Goal: Obtain resource: Download file/media

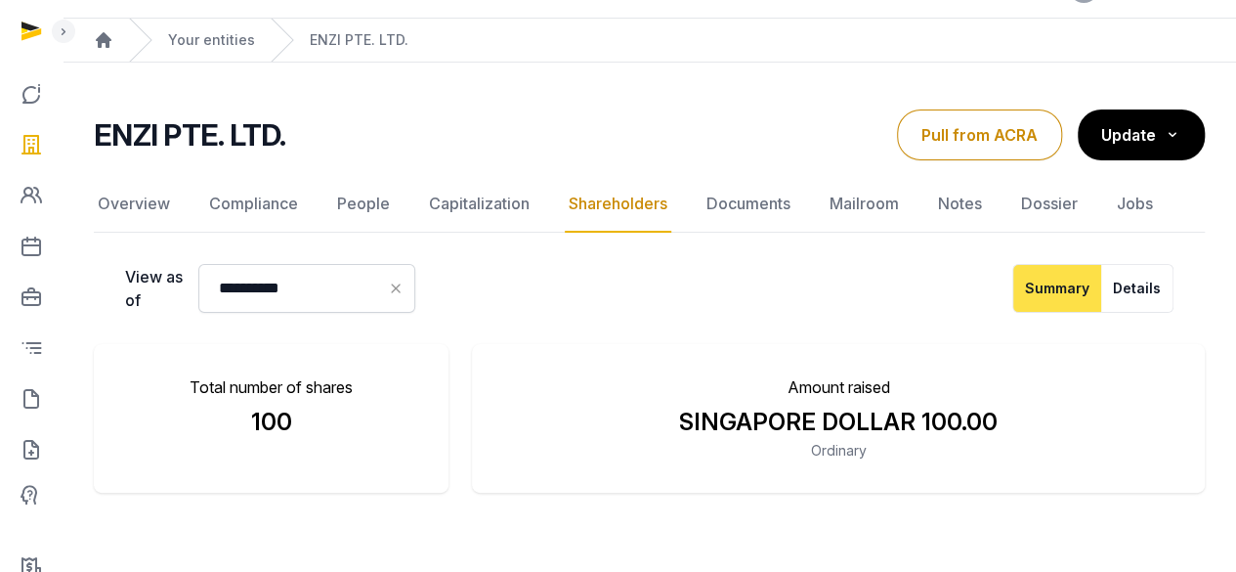
scroll to position [41, 0]
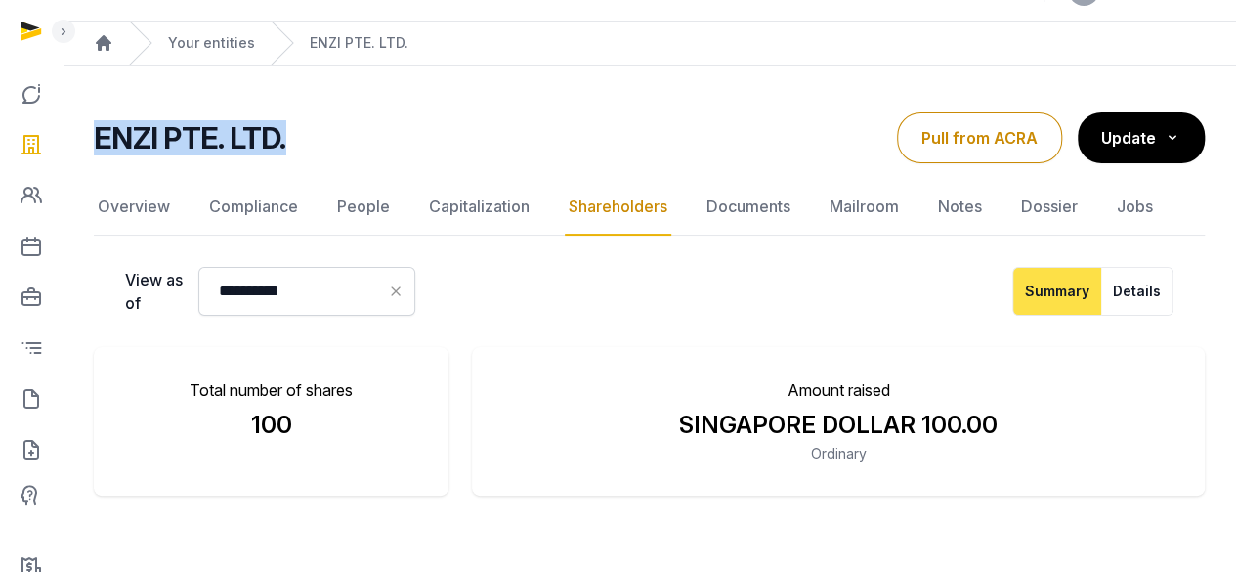
drag, startPoint x: 297, startPoint y: 135, endPoint x: 86, endPoint y: 157, distance: 212.3
click at [86, 157] on div "**********" at bounding box center [650, 459] width 1174 height 694
copy h2 "ENZI PTE. LTD."
click at [727, 206] on link "Documents" at bounding box center [749, 207] width 92 height 57
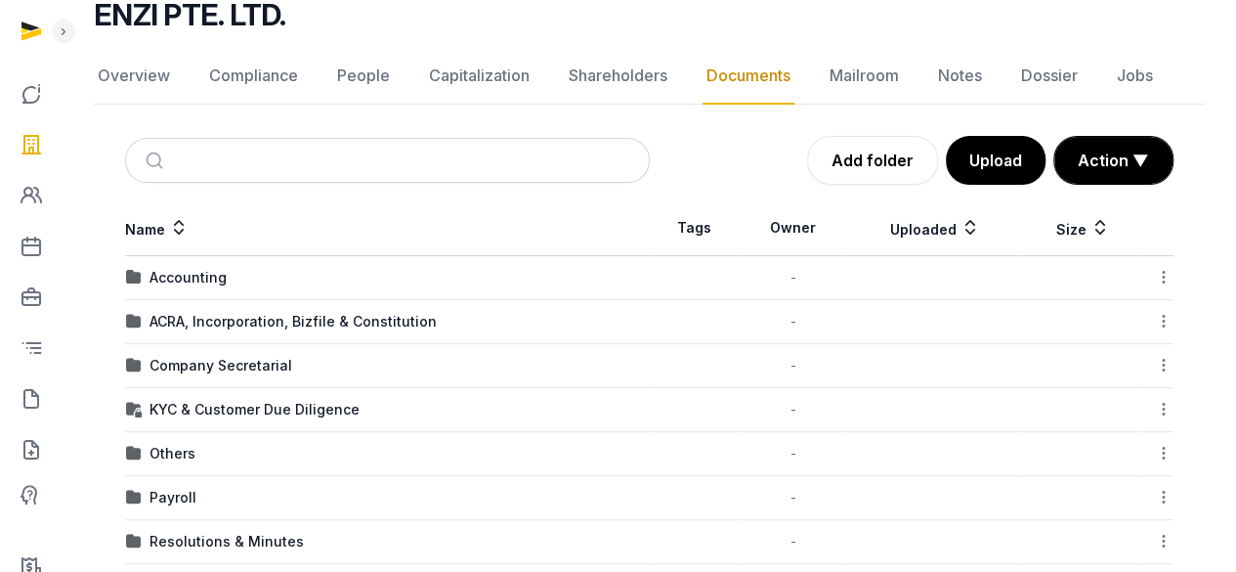
scroll to position [158, 0]
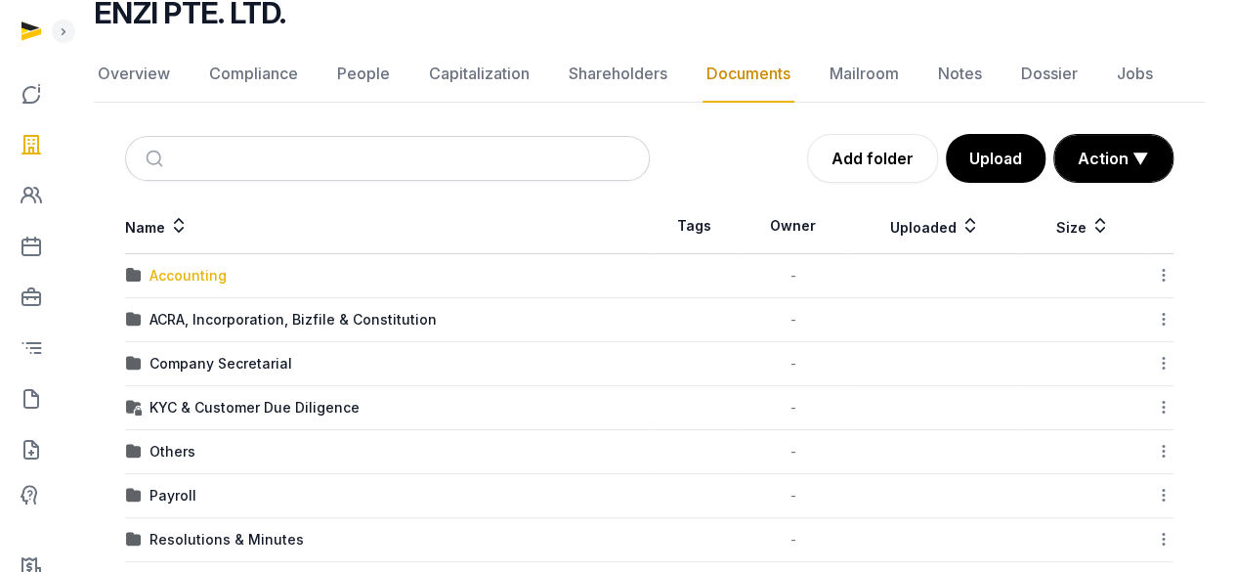
click at [197, 276] on div "Accounting" at bounding box center [188, 276] width 77 height 20
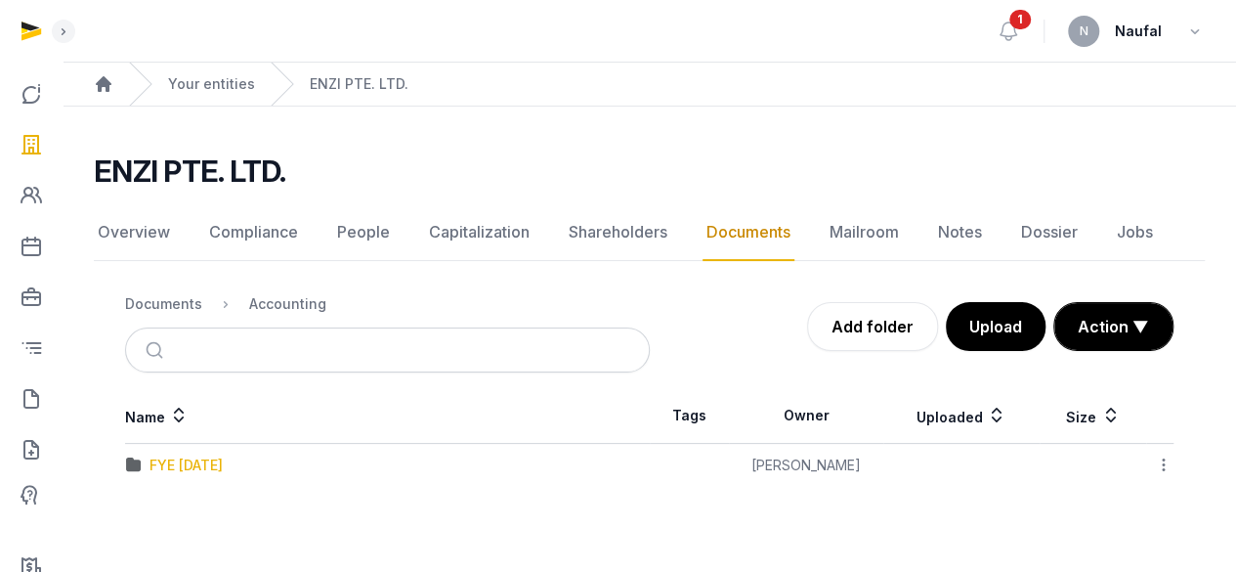
scroll to position [0, 0]
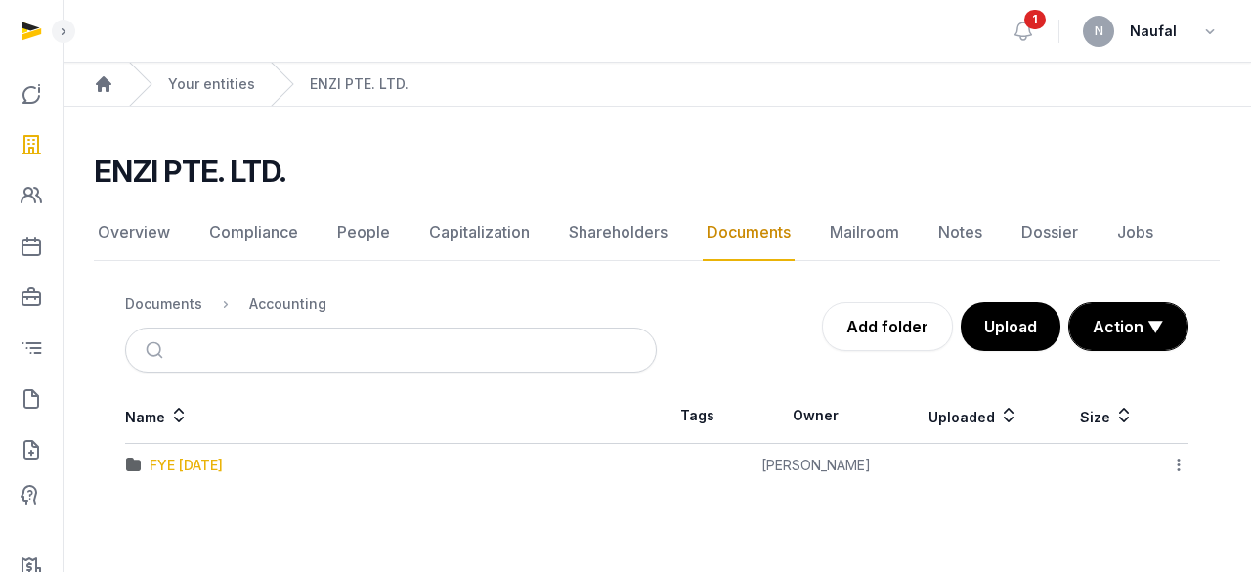
click at [213, 456] on div "FYE [DATE]" at bounding box center [186, 465] width 73 height 20
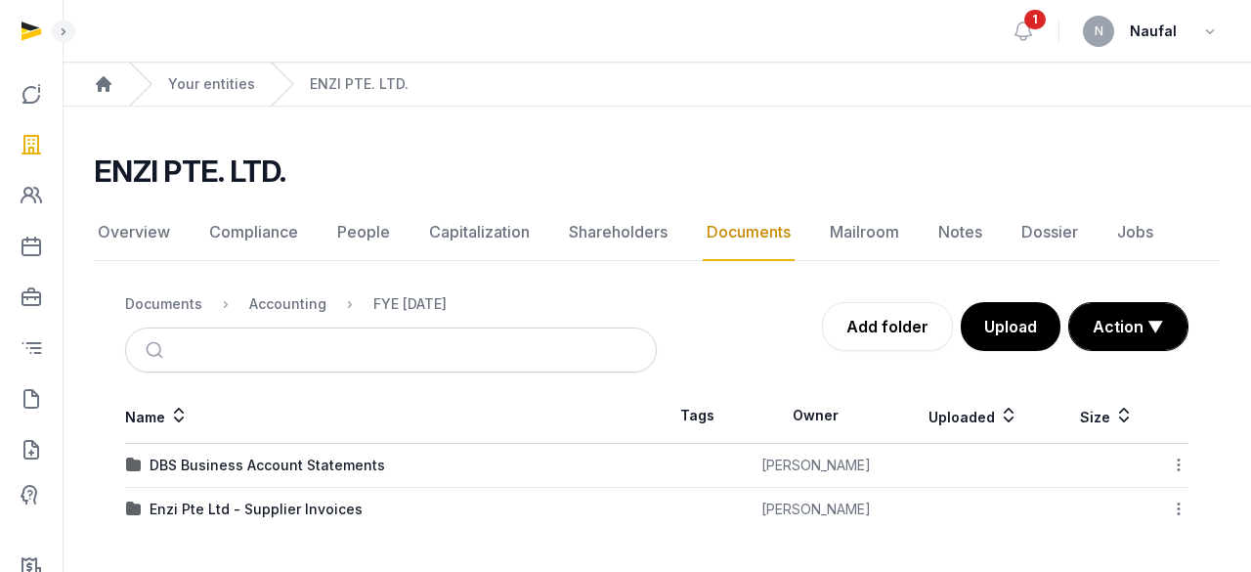
click at [735, 232] on link "Documents" at bounding box center [749, 232] width 92 height 57
click at [170, 310] on div "Documents" at bounding box center [163, 304] width 77 height 20
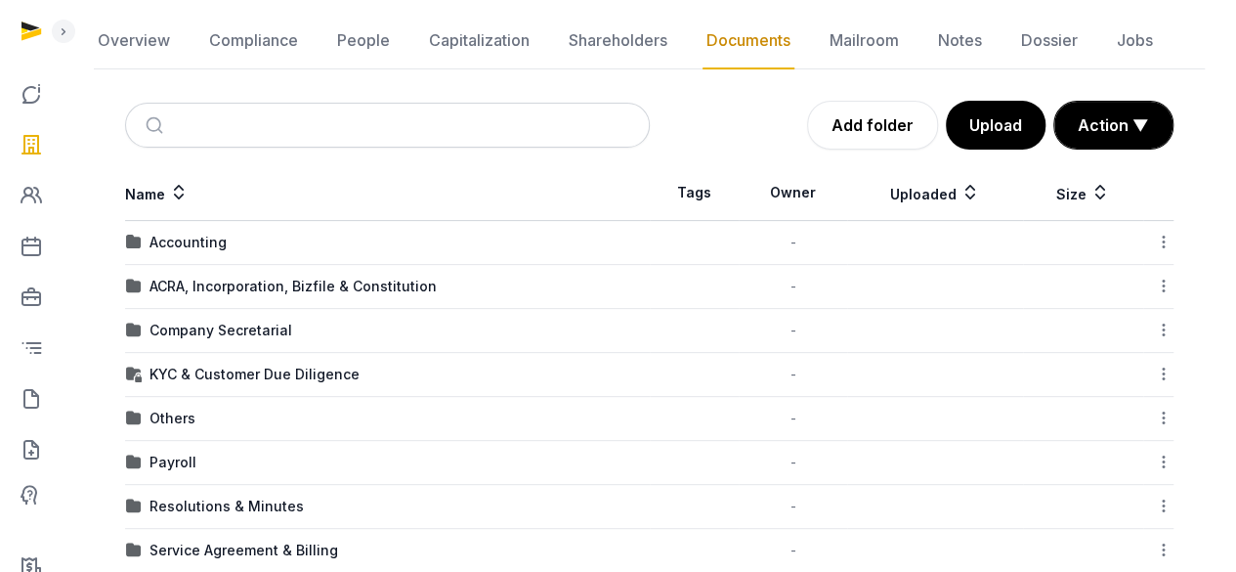
scroll to position [229, 0]
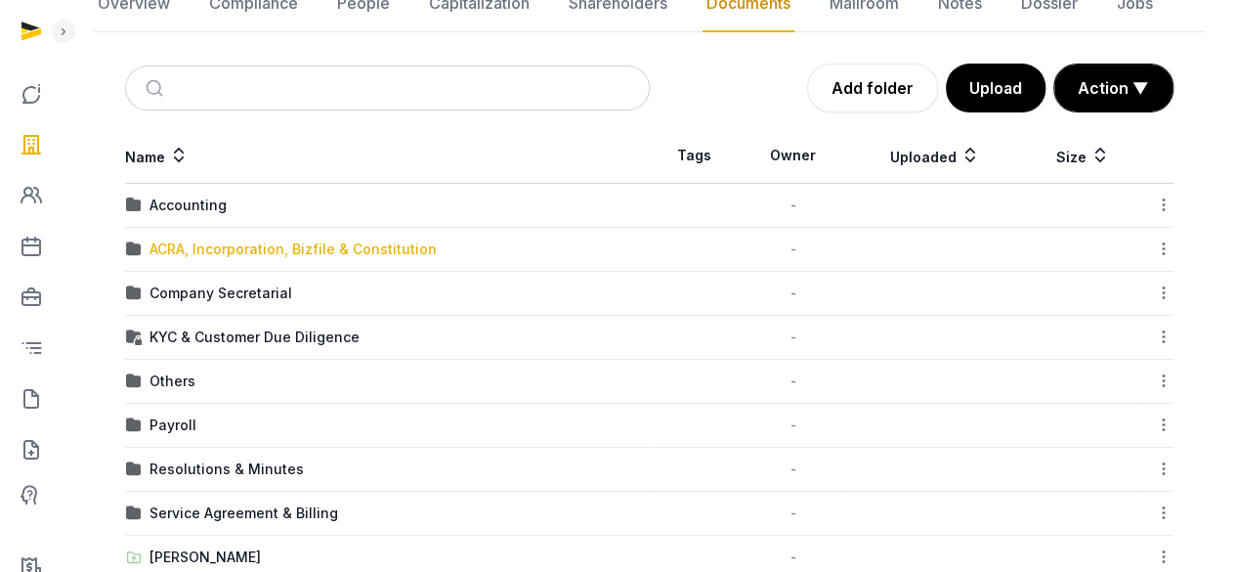
click at [398, 247] on div "ACRA, Incorporation, Bizfile & Constitution" at bounding box center [293, 249] width 287 height 20
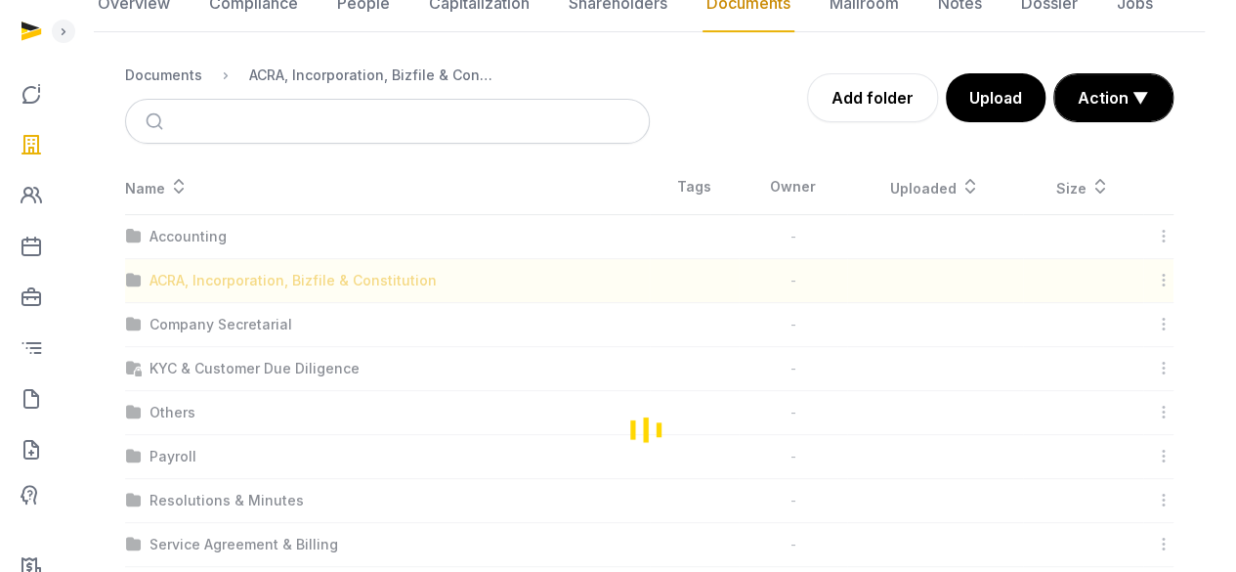
scroll to position [39, 0]
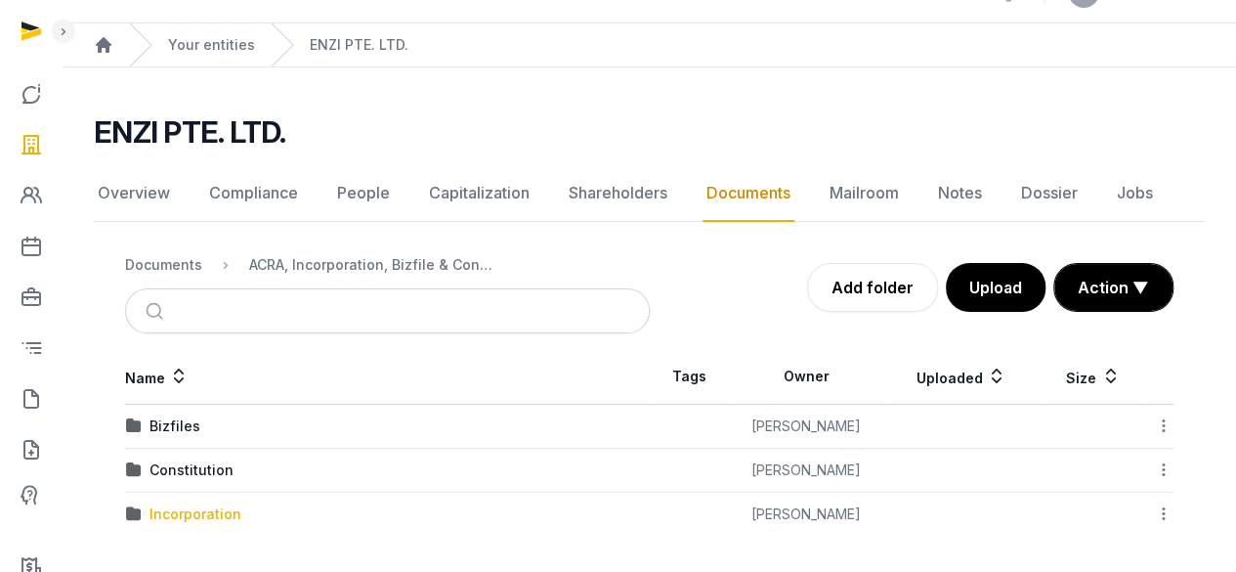
click at [199, 511] on div "Incorporation" at bounding box center [196, 514] width 92 height 20
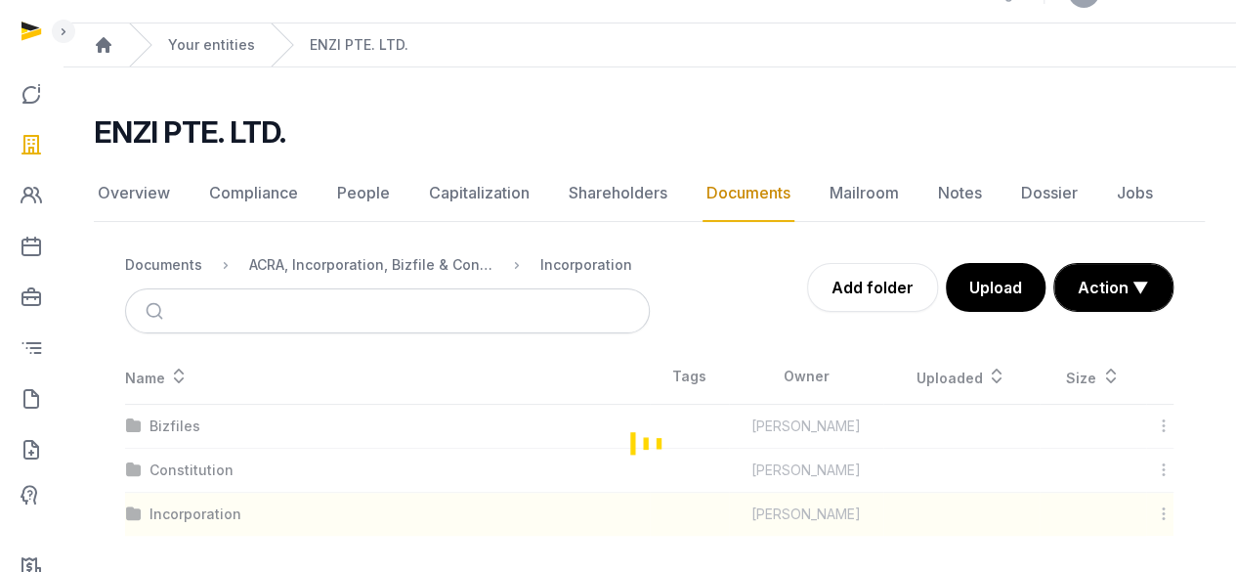
click at [199, 511] on div "Loading" at bounding box center [649, 442] width 1111 height 187
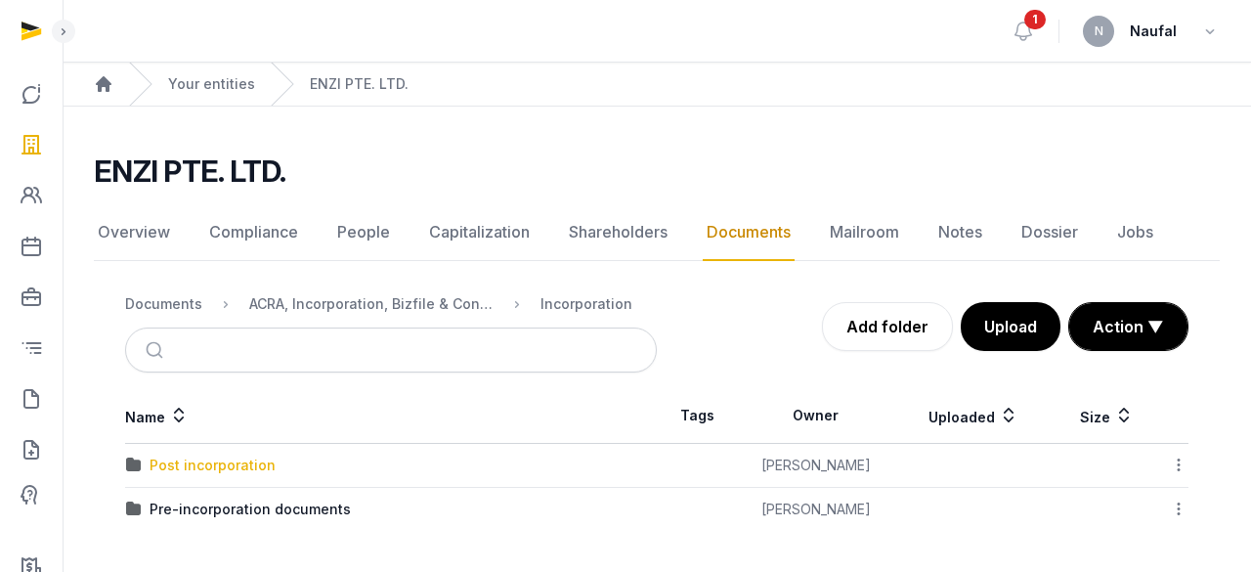
click at [238, 460] on div "Post incorporation" at bounding box center [213, 465] width 126 height 20
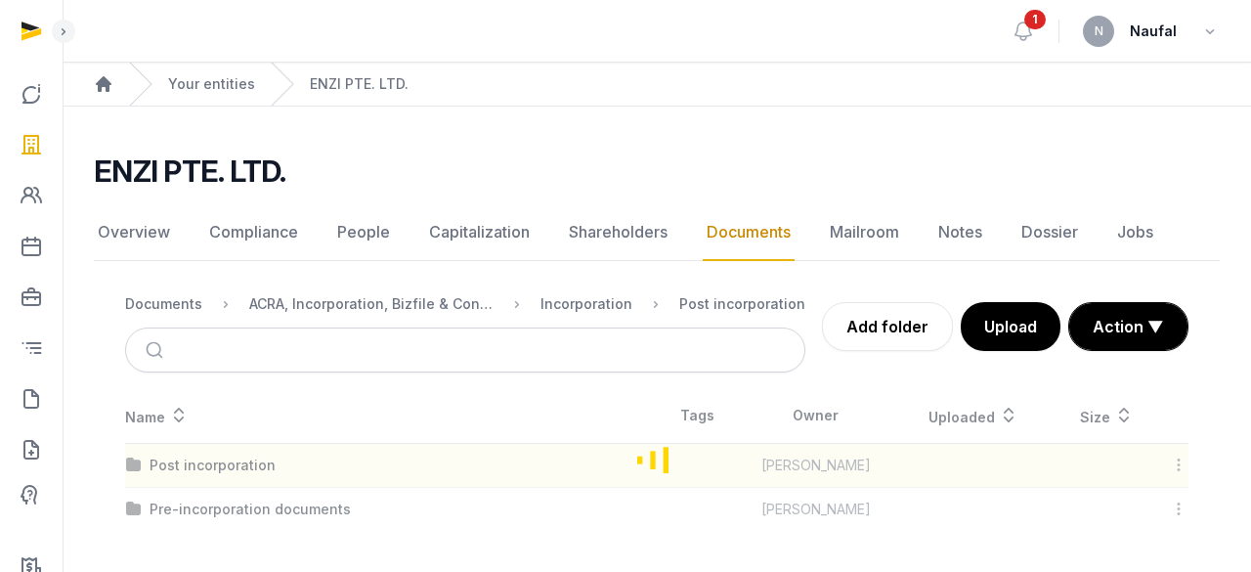
click at [238, 460] on div "Loading" at bounding box center [657, 459] width 1126 height 143
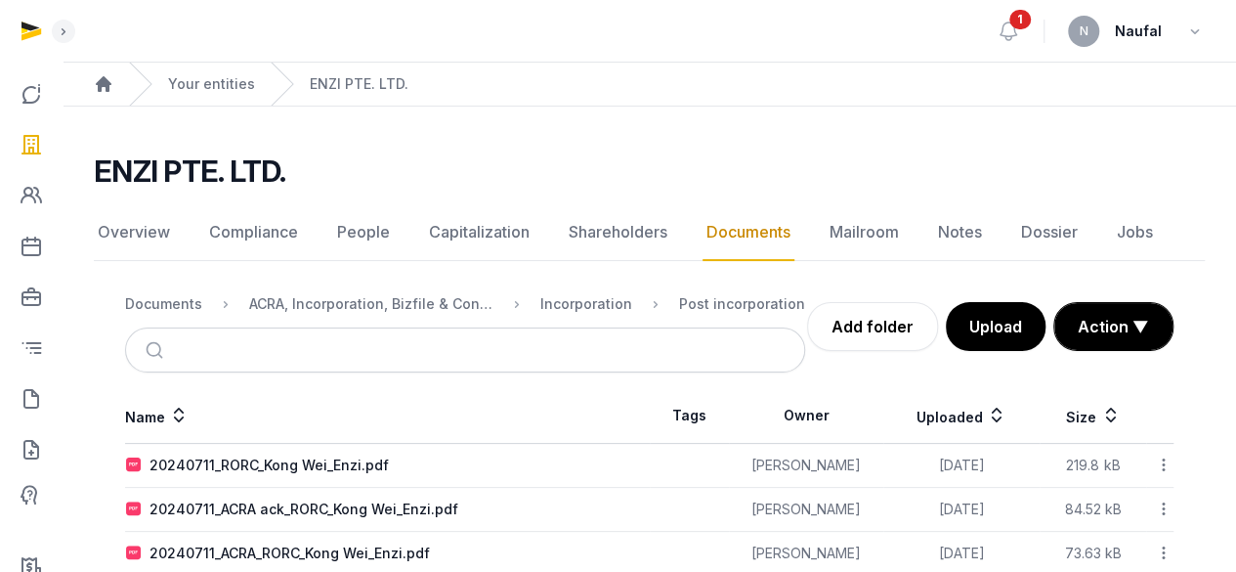
scroll to position [127, 0]
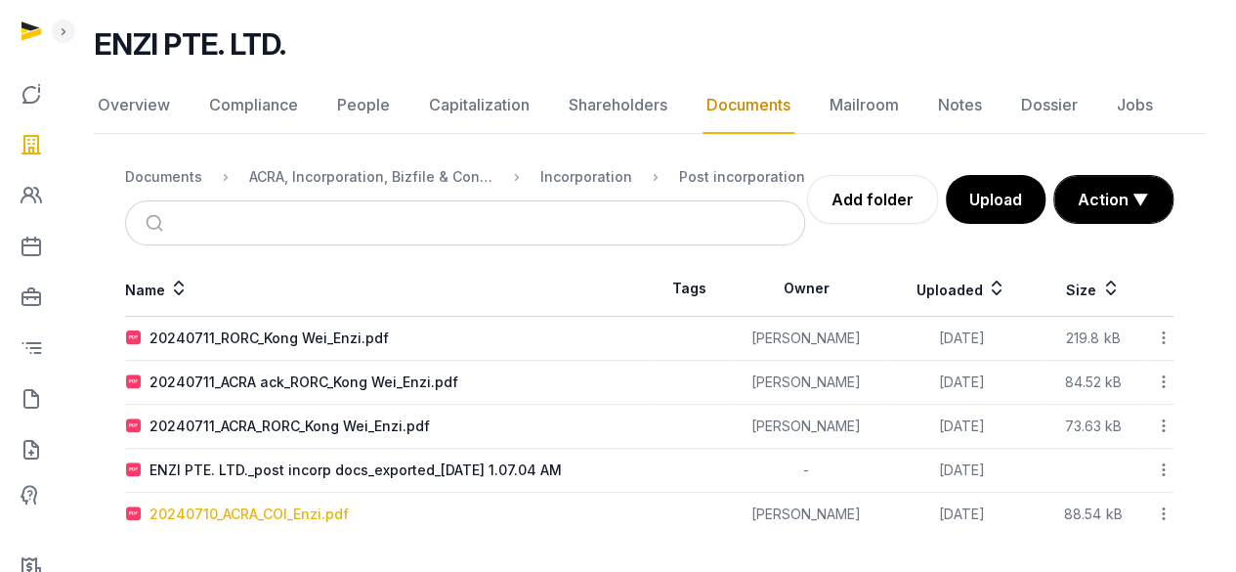
click at [306, 514] on div "20240710_ACRA_COI_Enzi.pdf" at bounding box center [249, 514] width 199 height 20
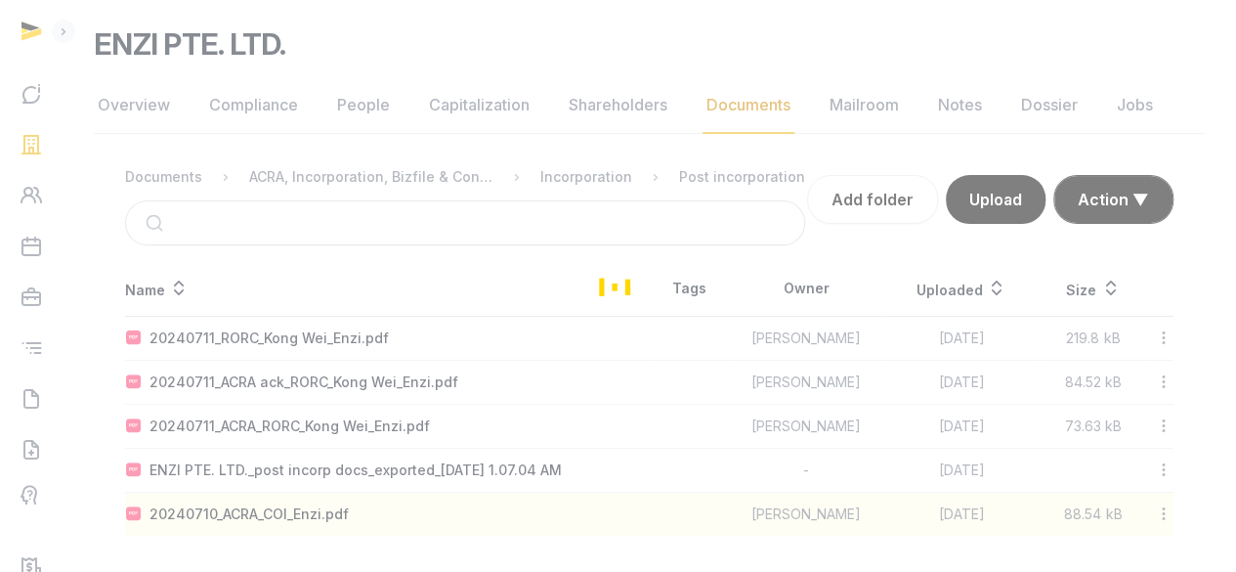
click at [306, 514] on div "Loading" at bounding box center [618, 286] width 1236 height 572
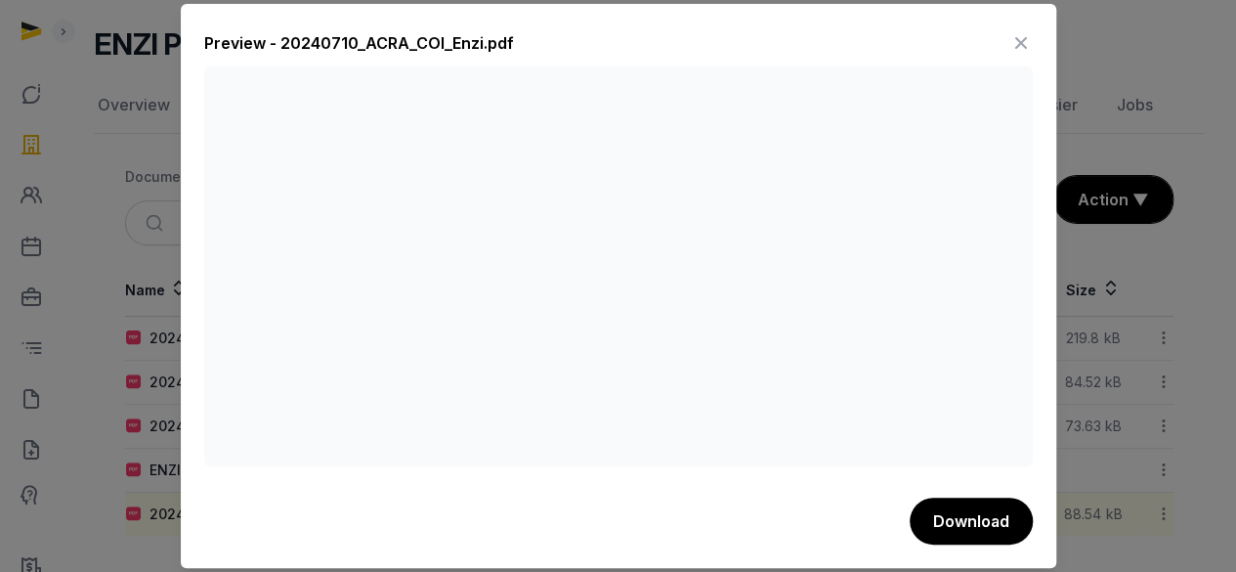
click at [1024, 44] on icon at bounding box center [1021, 42] width 23 height 31
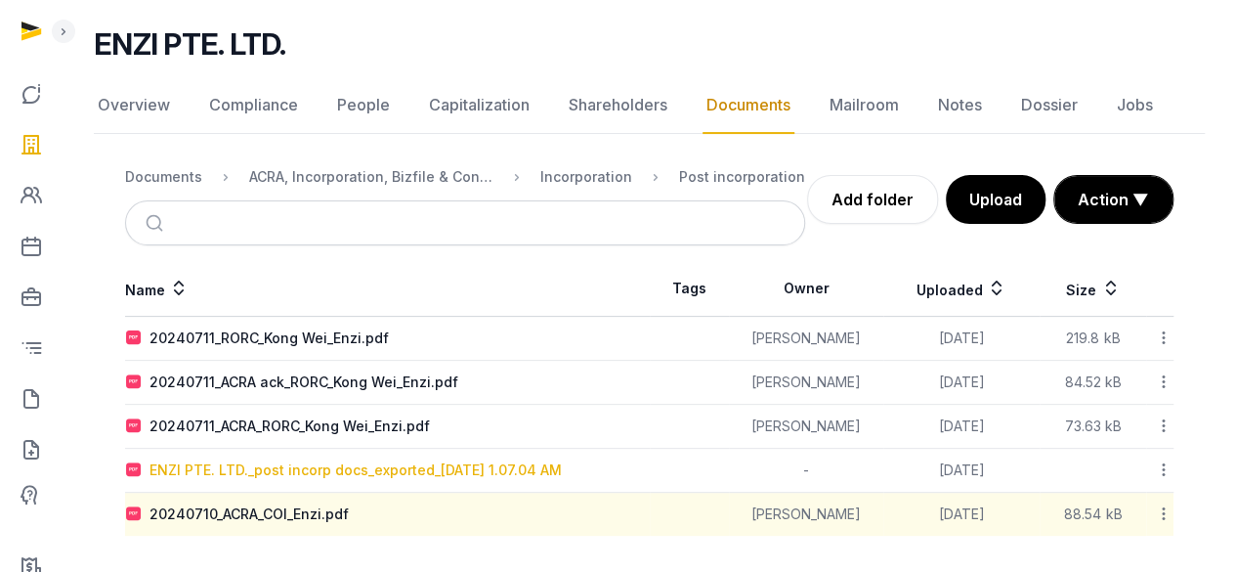
click at [382, 467] on div "ENZI PTE. LTD._post incorp docs_exported_[DATE] 1.07.04 AM" at bounding box center [356, 470] width 412 height 20
